Goal: Communication & Community: Answer question/provide support

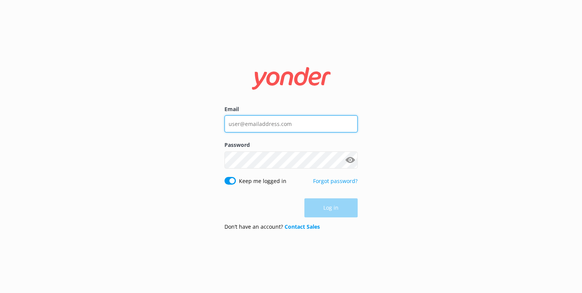
type input "[EMAIL_ADDRESS][DOMAIN_NAME]"
click at [336, 208] on div "Log in" at bounding box center [290, 207] width 133 height 19
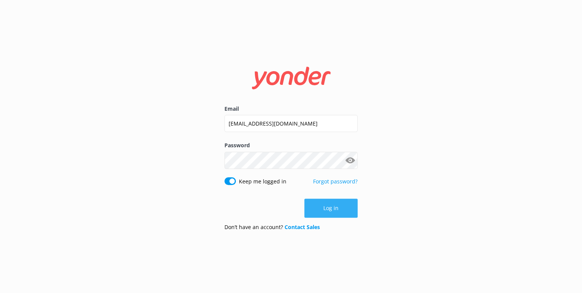
click at [329, 206] on button "Log in" at bounding box center [330, 207] width 53 height 19
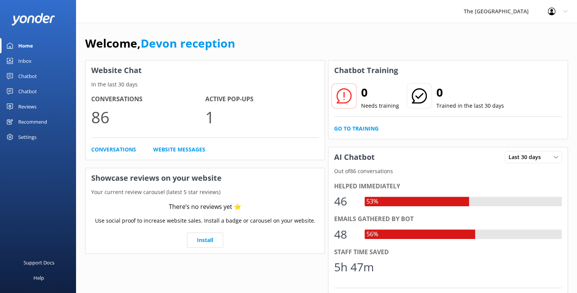
click at [24, 58] on div "Inbox" at bounding box center [24, 60] width 13 height 15
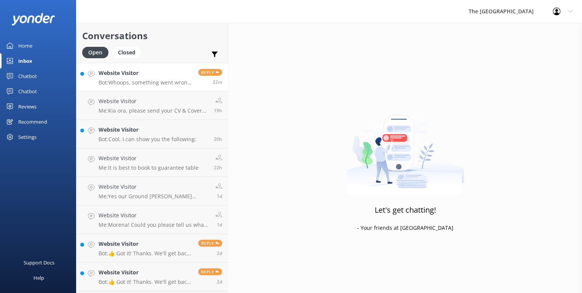
click at [124, 79] on p "Bot: Whoops, something went wrong! Please try again" at bounding box center [145, 82] width 94 height 7
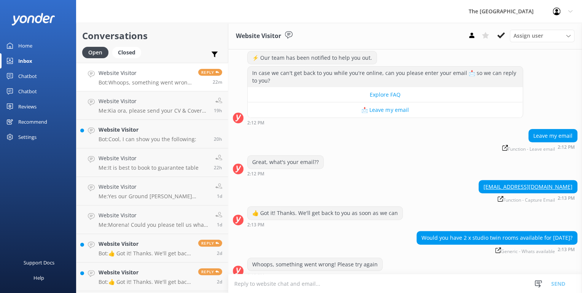
scroll to position [88, 0]
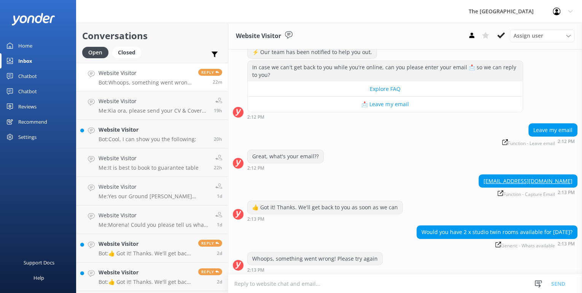
click at [255, 283] on textarea at bounding box center [405, 283] width 354 height 19
click at [453, 284] on textarea "Yes we do have availability on the [DATE] in 2 x Deluxe Twin Queen Studio room" at bounding box center [405, 283] width 354 height 19
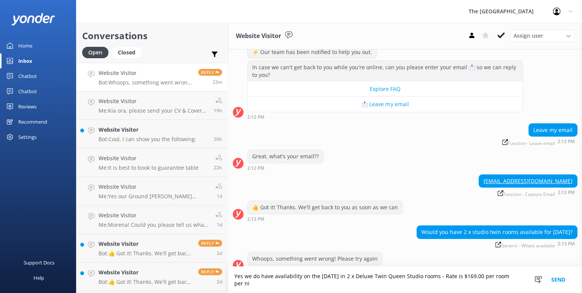
scroll to position [95, 0]
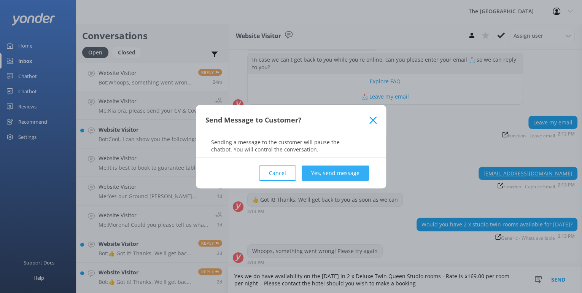
type textarea "Yes we do have availability on the [DATE] in 2 x Deluxe Twin Queen Studio rooms…"
drag, startPoint x: 311, startPoint y: 172, endPoint x: 328, endPoint y: 171, distance: 17.5
click at [312, 172] on button "Yes, send message" at bounding box center [334, 172] width 67 height 15
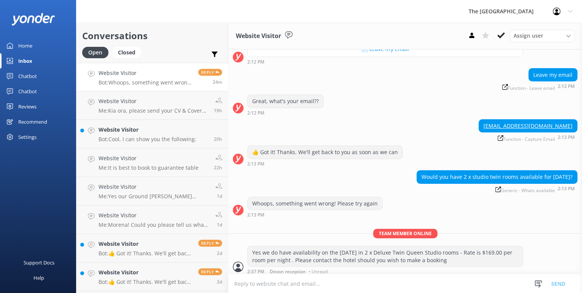
scroll to position [144, 0]
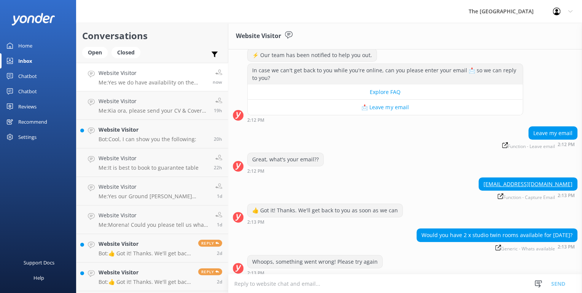
scroll to position [144, 0]
